Goal: Task Accomplishment & Management: Use online tool/utility

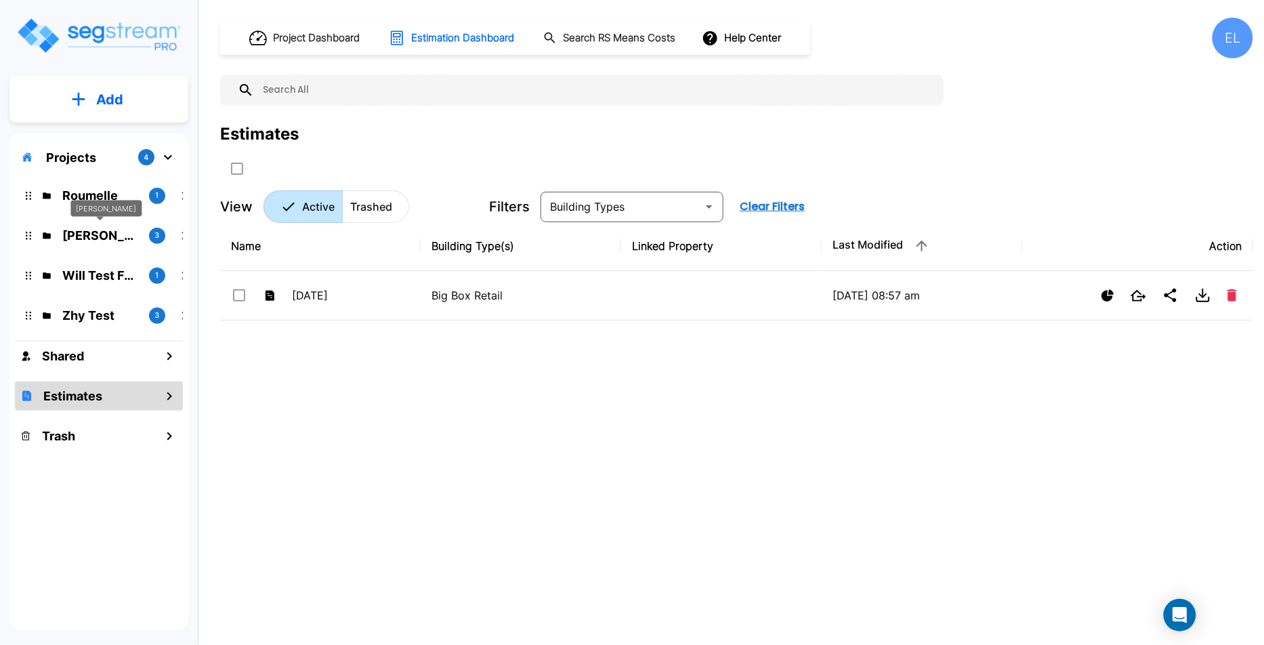
click at [94, 238] on p "QA Emmanuel" at bounding box center [100, 235] width 76 height 18
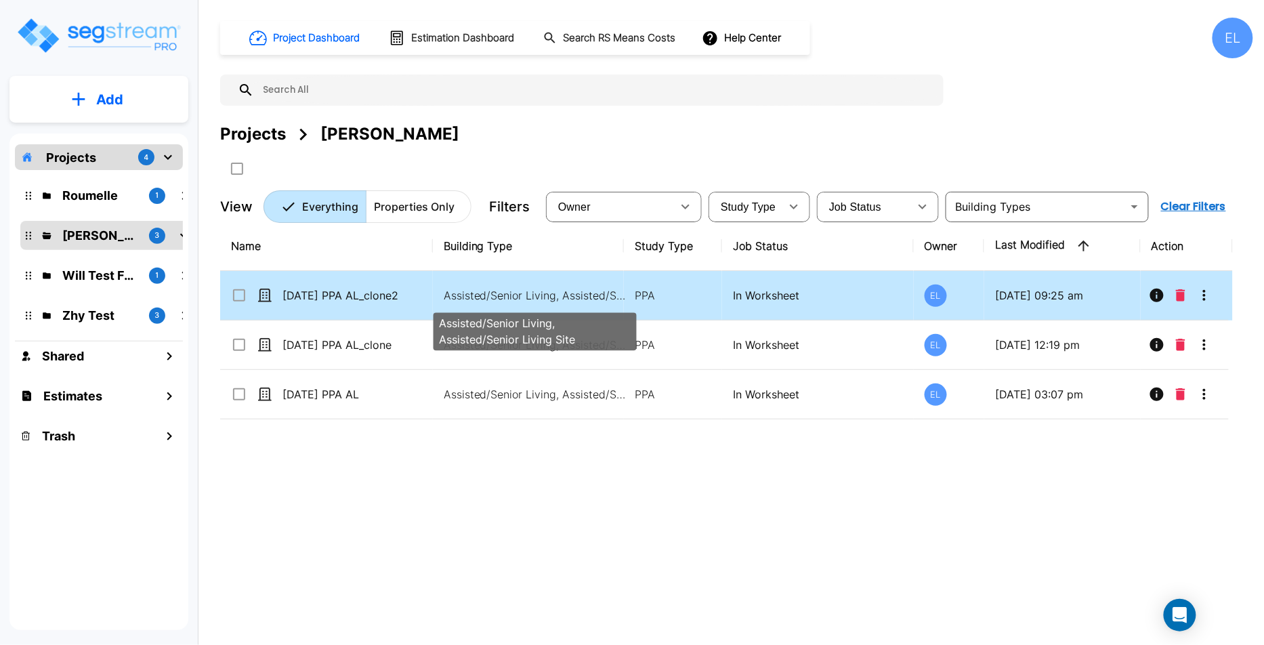
click at [583, 299] on p "Assisted/Senior Living, Assisted/Senior Living Site" at bounding box center [535, 295] width 183 height 16
checkbox input "true"
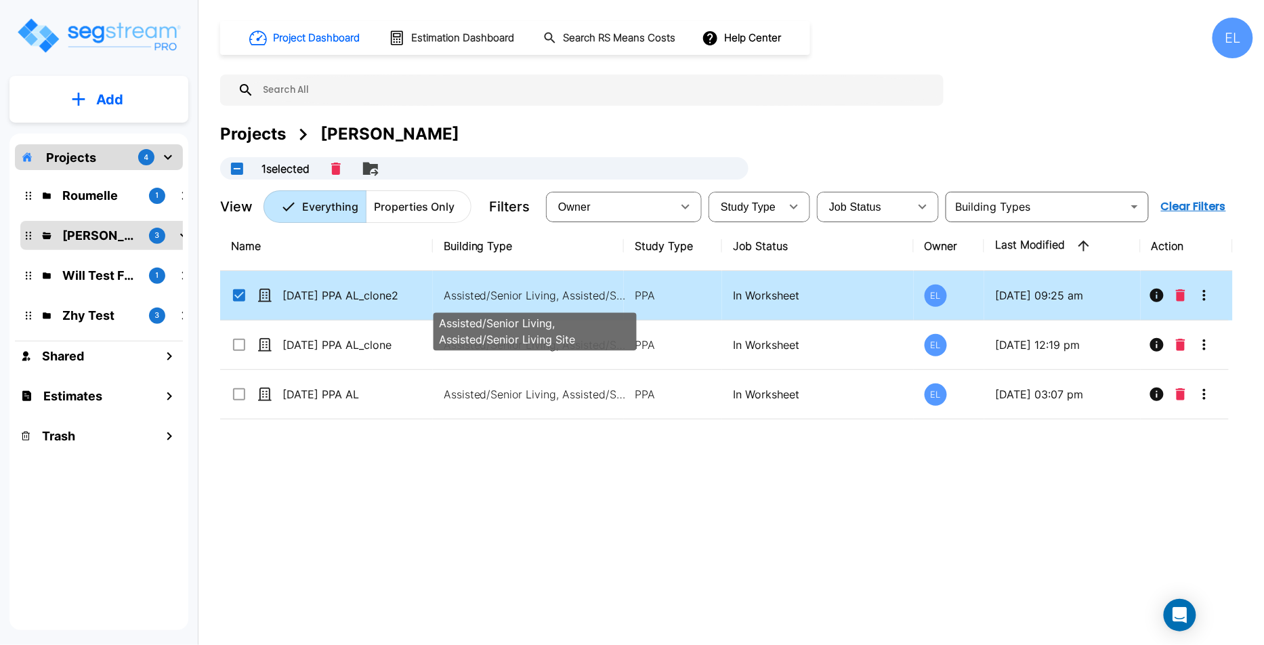
click at [583, 299] on p "Assisted/Senior Living, Assisted/Senior Living Site" at bounding box center [535, 295] width 183 height 16
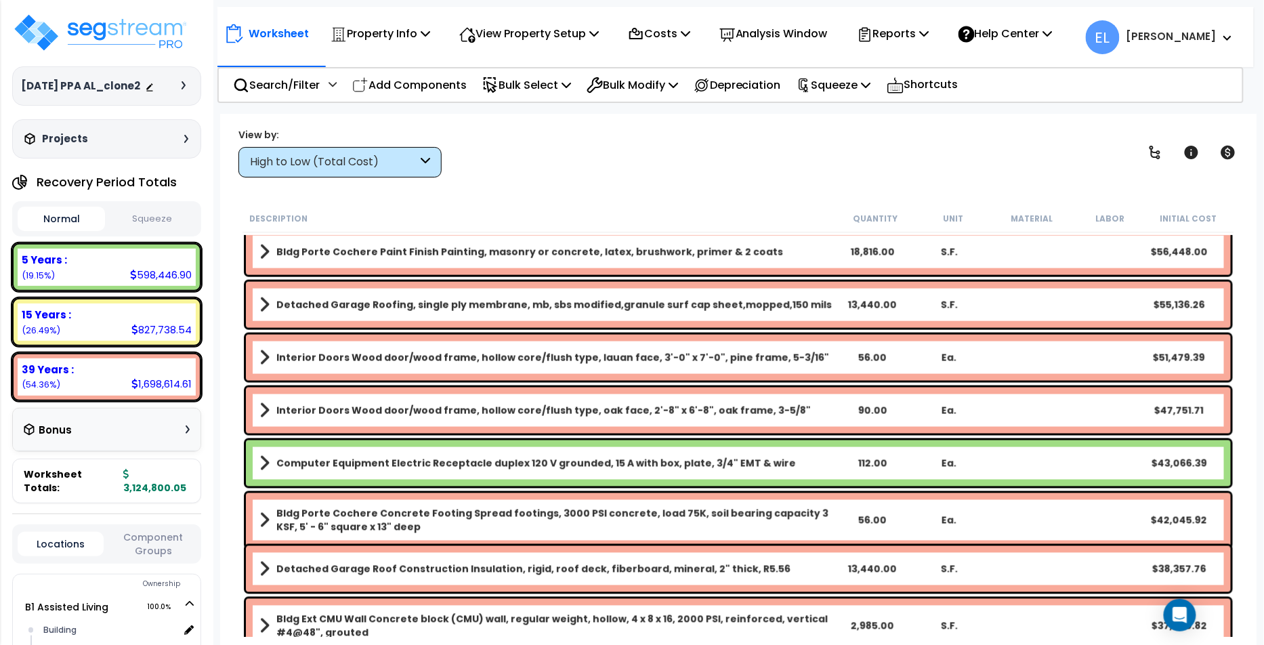
scroll to position [786, 0]
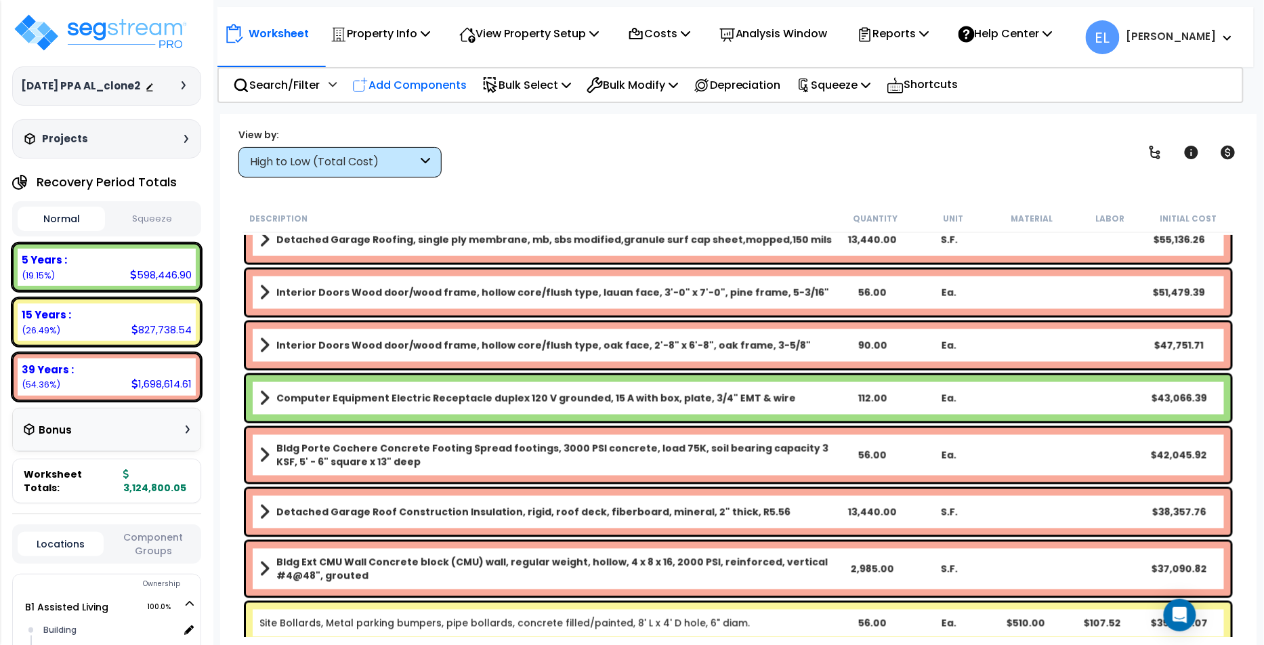
click at [414, 92] on p "Add Components" at bounding box center [409, 85] width 114 height 18
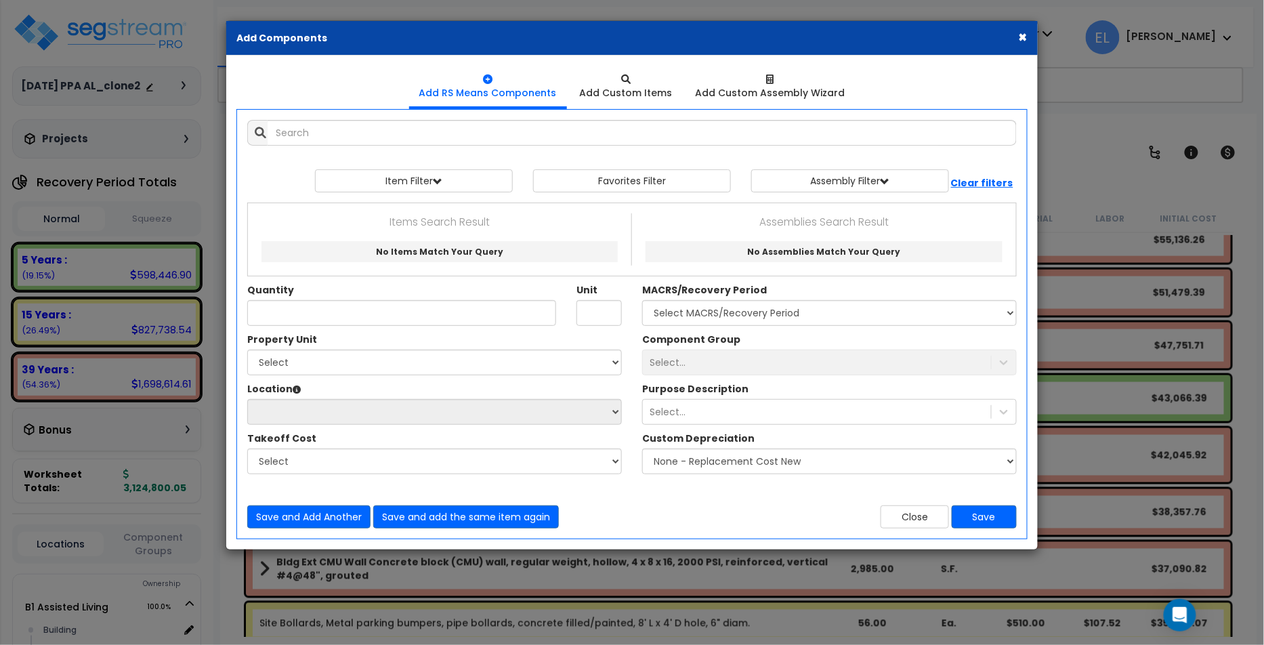
click at [1023, 37] on button "×" at bounding box center [1023, 37] width 9 height 14
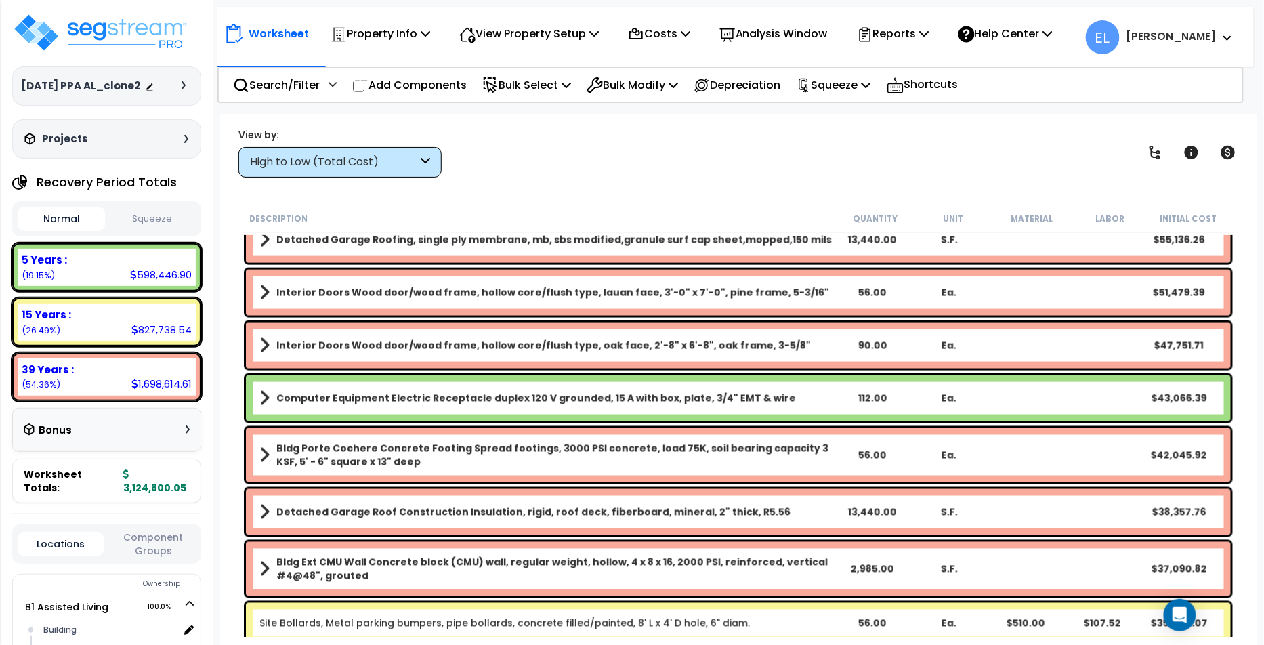
click at [436, 0] on html "We are Building your Property. So please grab a coffee and let us do the heavy …" at bounding box center [632, 322] width 1264 height 645
